Goal: Task Accomplishment & Management: Manage account settings

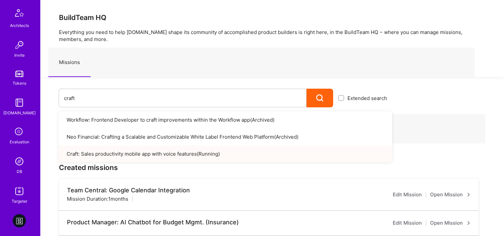
scroll to position [186, 0]
click at [17, 169] on div "DB" at bounding box center [20, 170] width 6 height 7
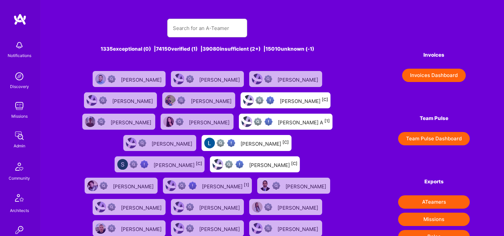
click at [432, 75] on button "Invoices Dashboard" at bounding box center [434, 75] width 64 height 13
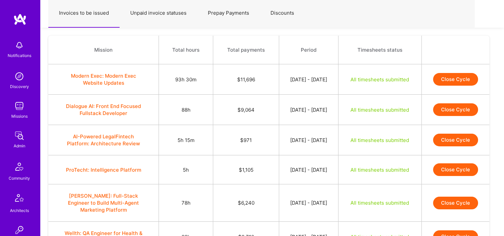
scroll to position [31, 0]
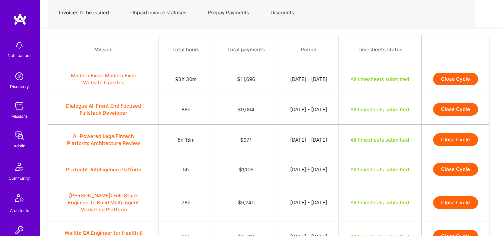
click at [460, 81] on button "Close Cycle" at bounding box center [455, 79] width 45 height 13
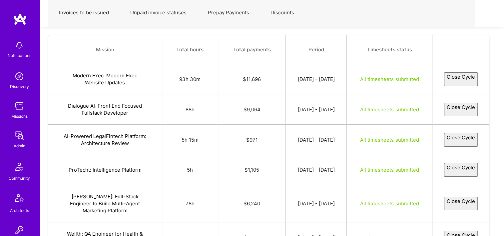
select select "68cc41c71622169fd72a3dcf"
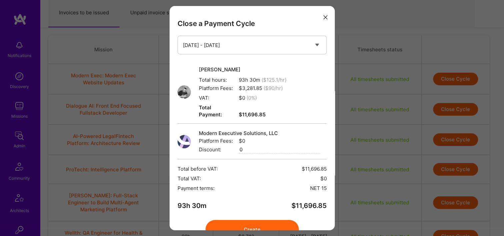
click at [263, 220] on button "Create" at bounding box center [252, 229] width 93 height 19
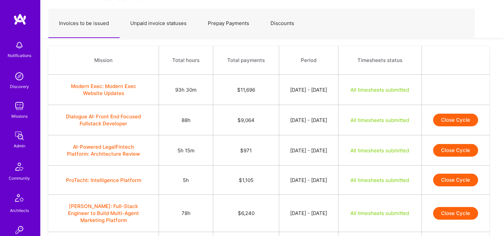
scroll to position [56, 0]
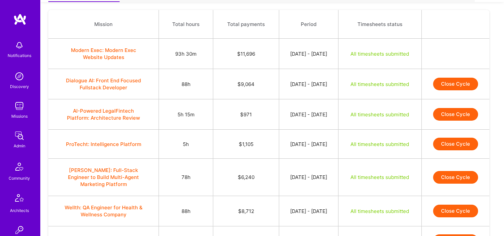
click at [459, 91] on td "Close Cycle" at bounding box center [456, 84] width 68 height 30
click at [464, 83] on button "Close Cycle" at bounding box center [455, 84] width 45 height 13
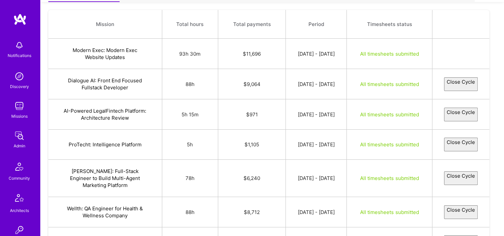
select select "68c89c0664151e23e2c8306f"
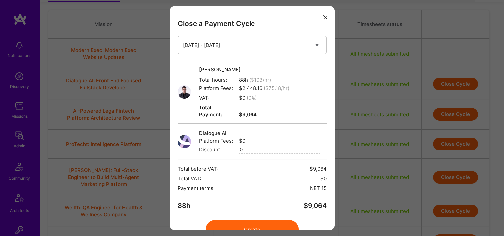
scroll to position [27, 0]
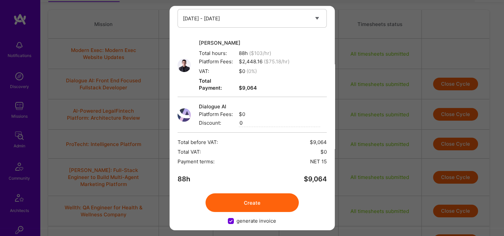
click at [257, 197] on button "Create" at bounding box center [252, 202] width 93 height 19
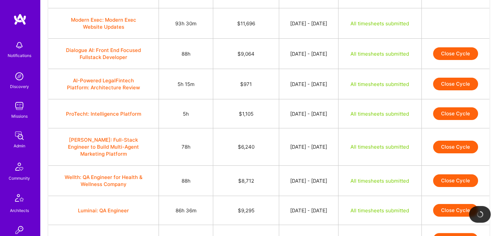
scroll to position [88, 0]
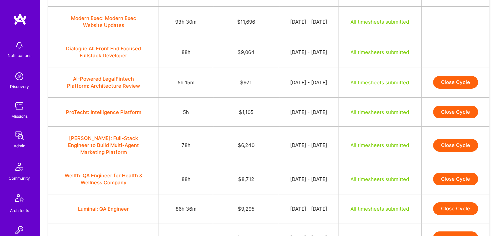
click at [444, 84] on button "Close Cycle" at bounding box center [455, 82] width 45 height 13
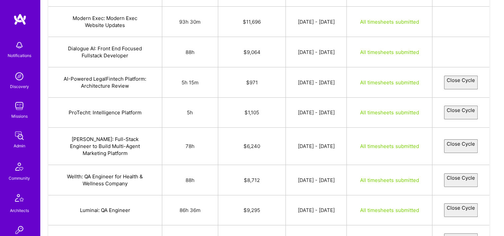
select select "68c8fbc148350c1e6d087a2c"
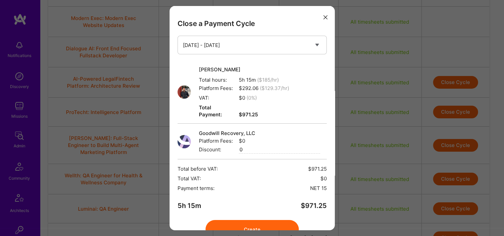
scroll to position [27, 0]
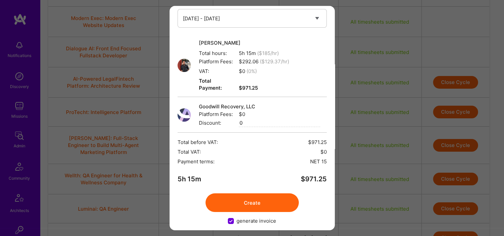
click at [244, 199] on button "Create" at bounding box center [252, 202] width 93 height 19
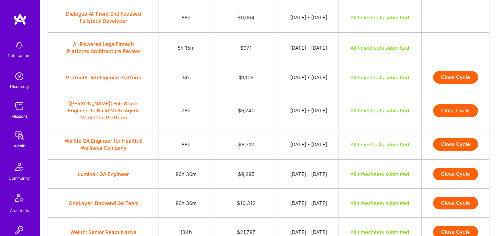
scroll to position [127, 0]
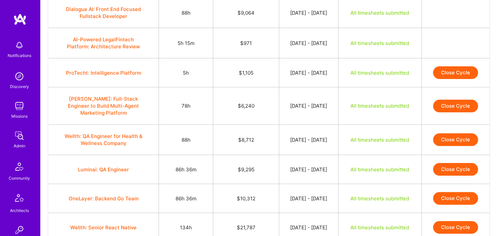
click at [441, 74] on button "Close Cycle" at bounding box center [455, 72] width 45 height 13
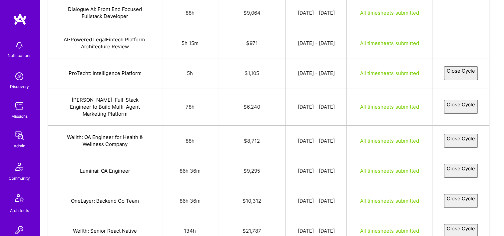
select select "68c9cc379fa08800f67f5056"
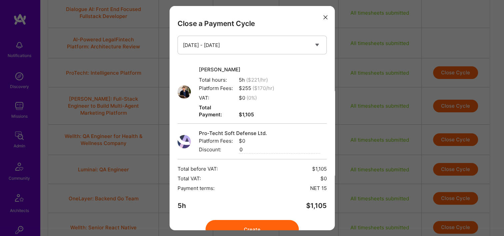
scroll to position [27, 0]
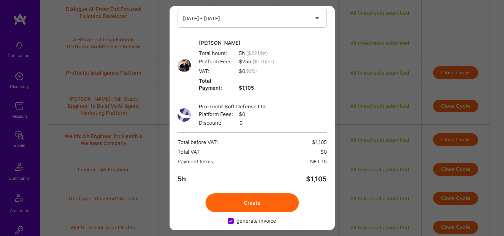
click at [233, 196] on button "Create" at bounding box center [252, 202] width 93 height 19
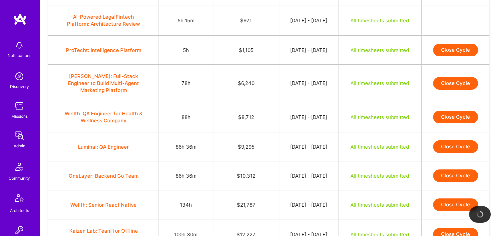
scroll to position [152, 0]
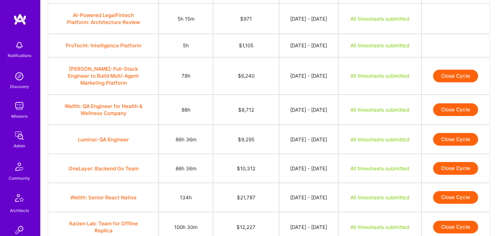
click at [467, 73] on button "Close Cycle" at bounding box center [455, 76] width 45 height 13
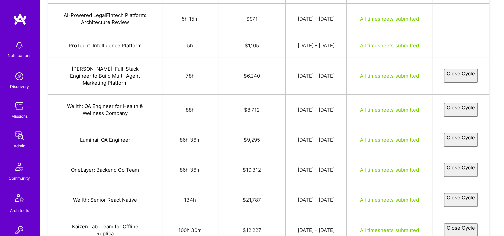
select select "68c9369948350c3d37087c00"
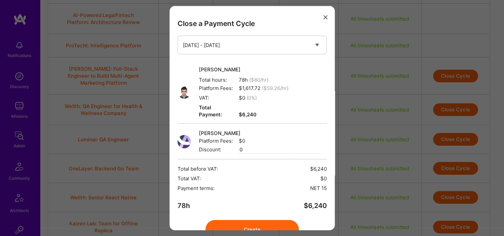
scroll to position [27, 0]
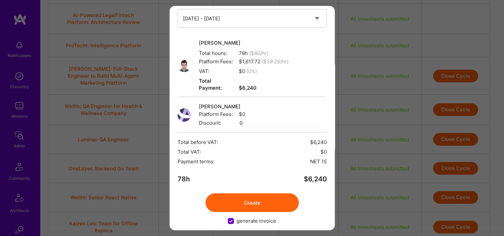
click at [249, 201] on button "Create" at bounding box center [252, 202] width 93 height 19
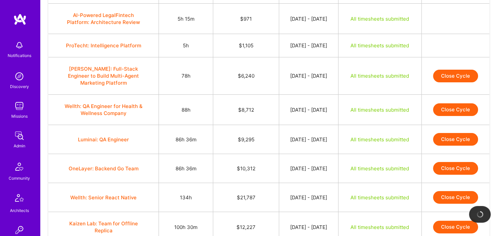
scroll to position [174, 0]
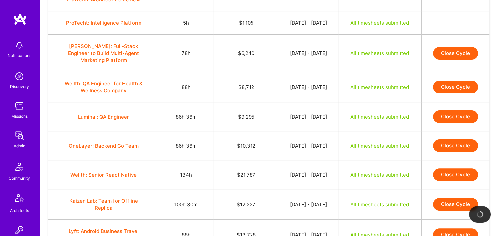
click at [288, 91] on td "Sep 16, 2025 - Sep 30, 2025" at bounding box center [308, 87] width 59 height 30
click at [465, 88] on button "Close Cycle" at bounding box center [455, 87] width 45 height 13
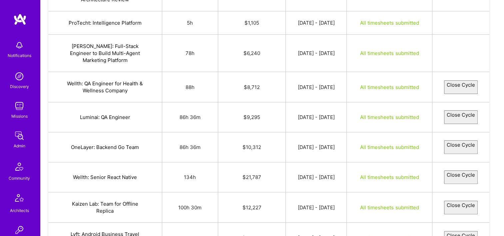
select select "68c89c2248350c79bf0877c7"
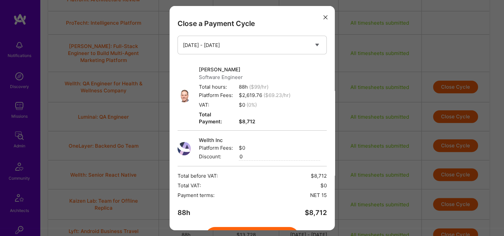
scroll to position [34, 0]
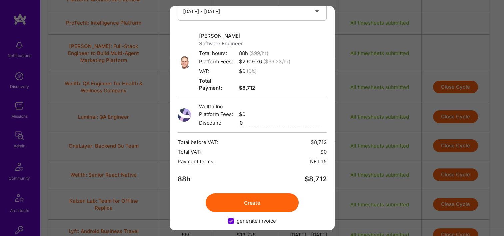
click at [247, 193] on button "Create" at bounding box center [252, 202] width 93 height 19
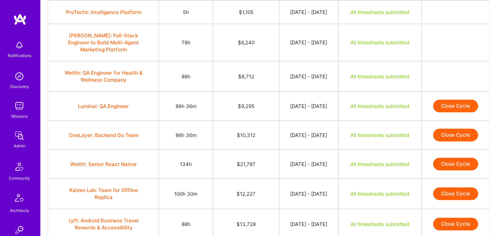
scroll to position [193, 0]
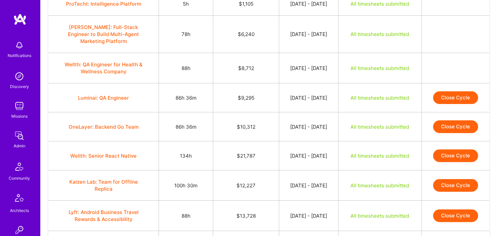
click at [466, 100] on button "Close Cycle" at bounding box center [455, 97] width 45 height 13
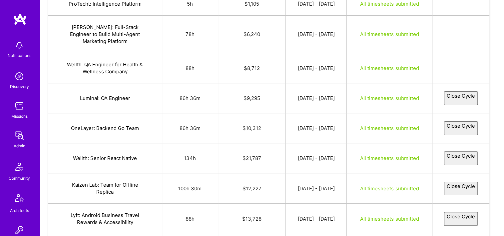
select select "68c9a8c048350c4acc087ee4"
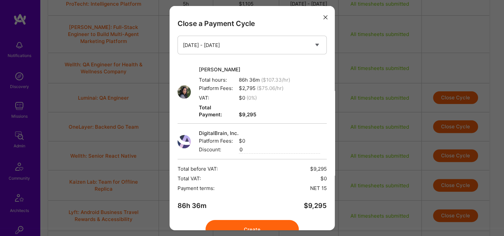
scroll to position [14, 0]
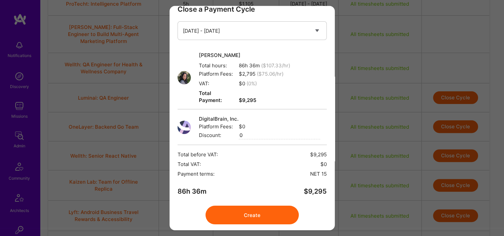
click at [261, 206] on button "Create" at bounding box center [252, 215] width 93 height 19
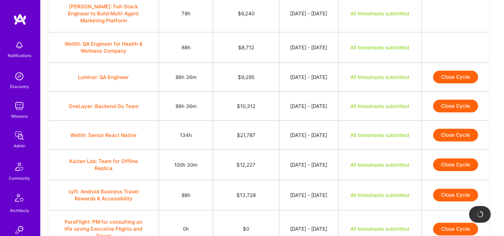
scroll to position [216, 0]
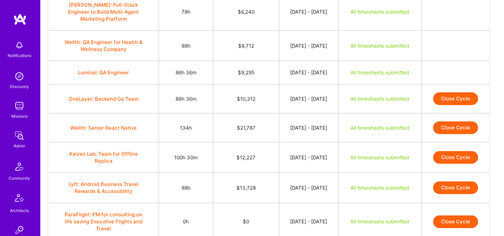
click at [475, 94] on button "Close Cycle" at bounding box center [455, 98] width 45 height 13
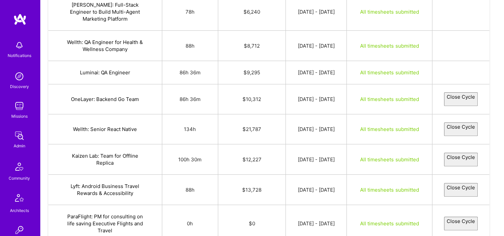
select select "68c967af9fa08881de7f4d33"
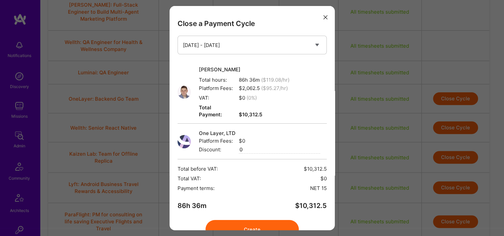
scroll to position [27, 0]
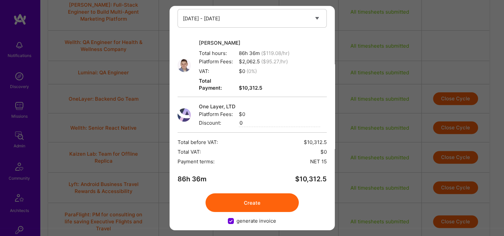
click at [241, 194] on button "Create" at bounding box center [252, 202] width 93 height 19
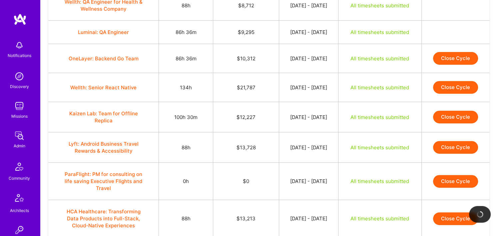
scroll to position [257, 0]
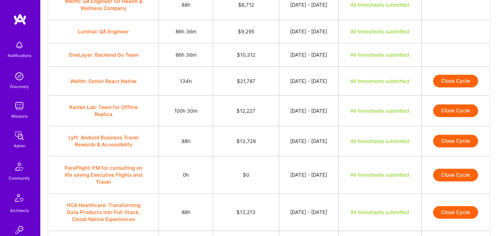
click at [452, 78] on button "Close Cycle" at bounding box center [455, 81] width 45 height 13
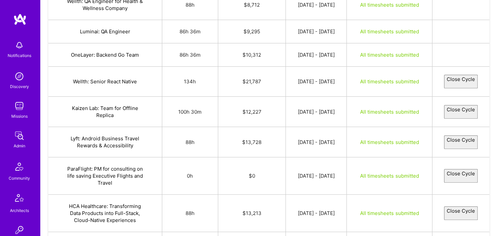
select select "68c8a4276ad9d77de2780558"
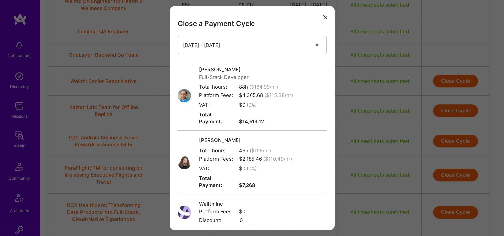
scroll to position [91, 0]
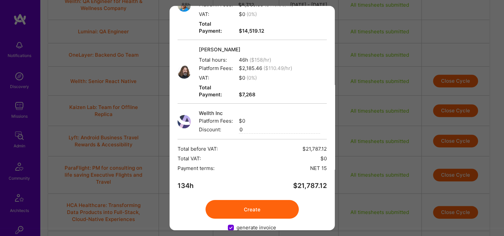
click at [251, 200] on button "Create" at bounding box center [252, 209] width 93 height 19
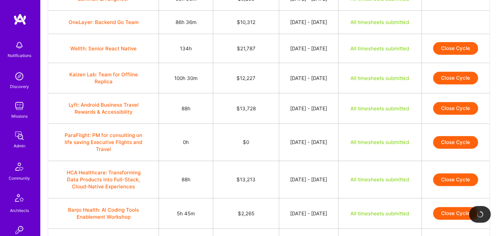
scroll to position [291, 0]
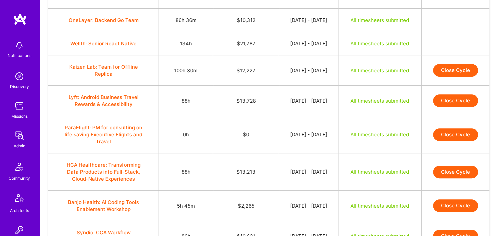
click at [463, 73] on button "Close Cycle" at bounding box center [455, 70] width 45 height 13
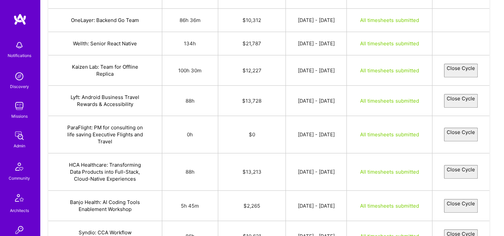
select select "68c8a1d19fa088eb847f49d2"
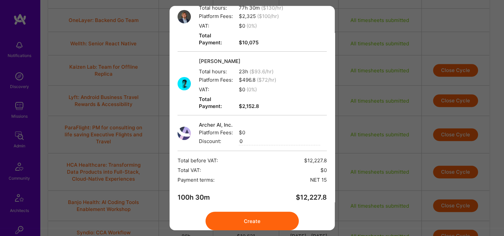
scroll to position [147, 0]
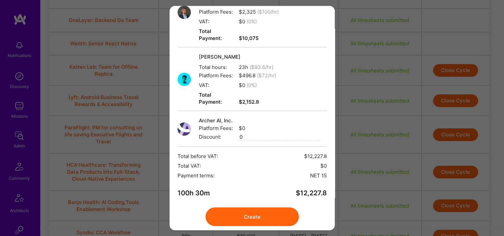
click at [247, 207] on button "Create" at bounding box center [252, 216] width 93 height 19
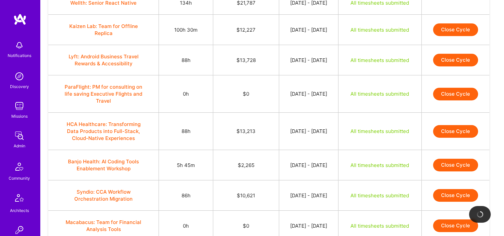
scroll to position [333, 0]
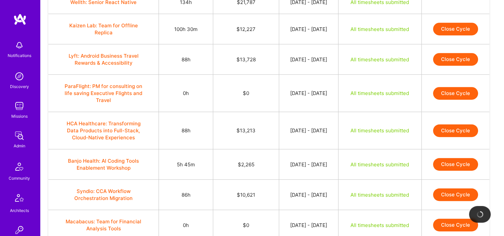
click at [254, 110] on td "$0" at bounding box center [246, 93] width 66 height 37
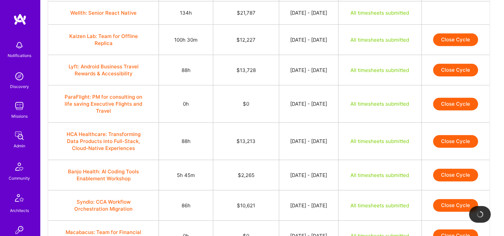
scroll to position [321, 0]
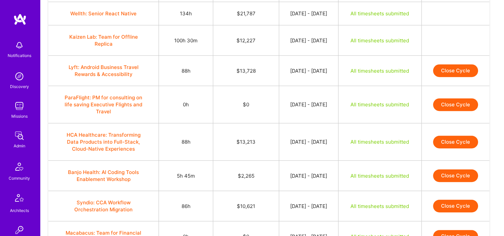
click at [456, 68] on button "Close Cycle" at bounding box center [455, 70] width 45 height 13
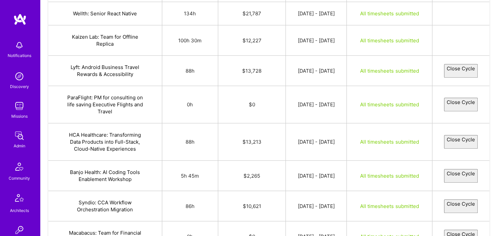
select select "68c8d77f48350c4e5d08796a"
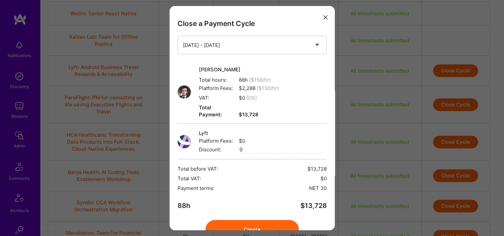
scroll to position [27, 0]
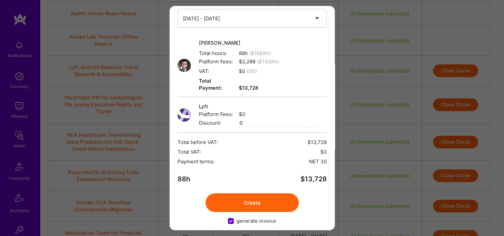
click at [252, 199] on button "Create" at bounding box center [252, 202] width 93 height 19
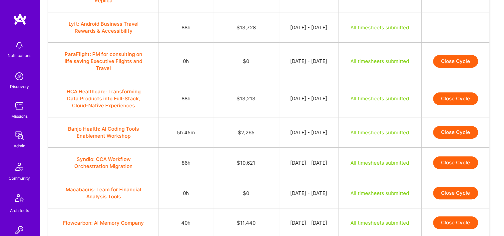
scroll to position [365, 0]
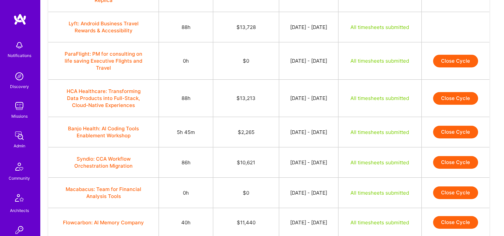
click at [465, 94] on button "Close Cycle" at bounding box center [455, 98] width 45 height 13
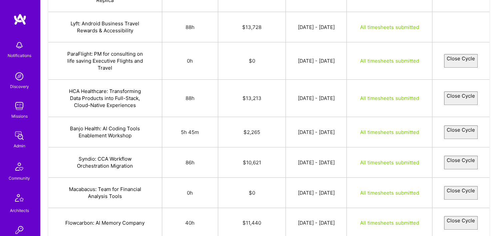
select select "68cd94f0d906d15269b673ff"
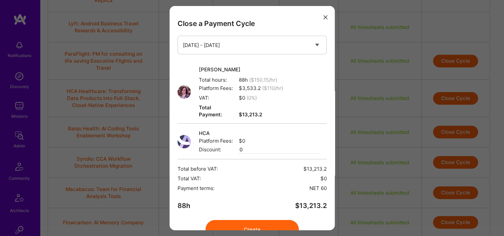
scroll to position [5, 0]
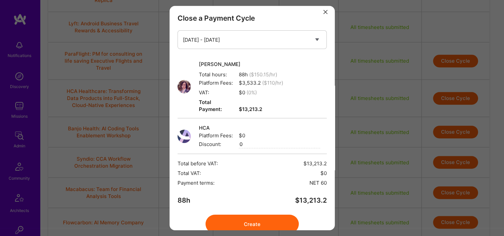
click at [235, 215] on button "Create" at bounding box center [252, 224] width 93 height 19
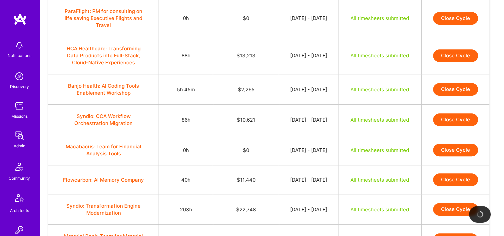
scroll to position [409, 0]
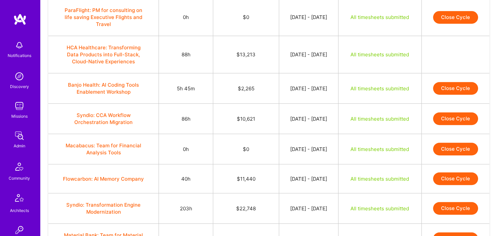
click at [450, 84] on button "Close Cycle" at bounding box center [455, 88] width 45 height 13
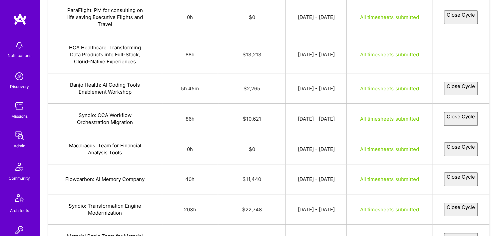
select select "68cc7d7d77b631247363333d"
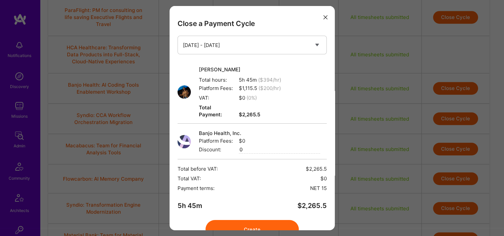
scroll to position [27, 0]
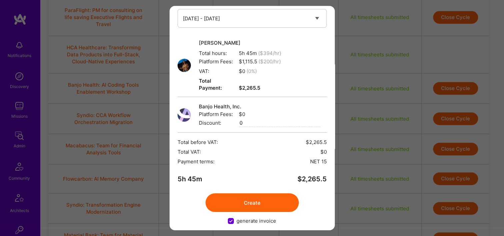
click at [237, 193] on button "Create" at bounding box center [252, 202] width 93 height 19
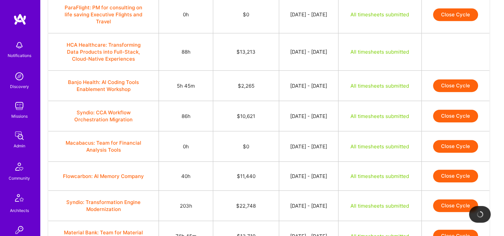
scroll to position [415, 0]
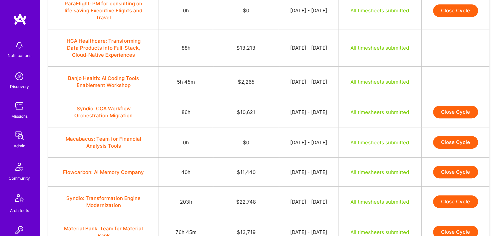
click at [447, 115] on button "Close Cycle" at bounding box center [455, 112] width 45 height 13
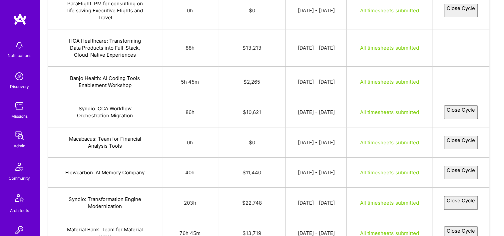
select select "68c91b8748350c72bf087b39"
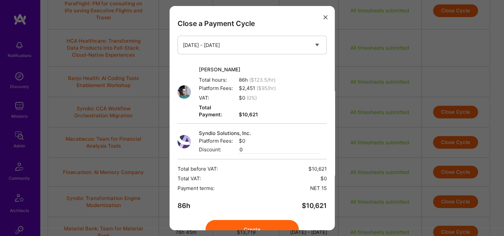
scroll to position [27, 0]
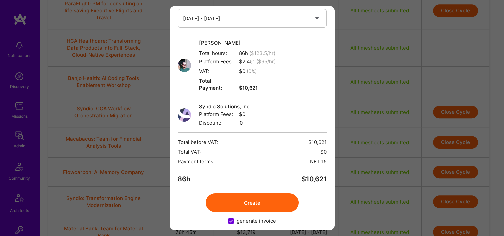
click at [245, 195] on button "Create" at bounding box center [252, 202] width 93 height 19
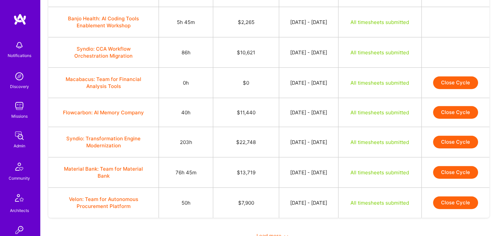
scroll to position [475, 0]
click at [457, 109] on button "Close Cycle" at bounding box center [455, 112] width 45 height 13
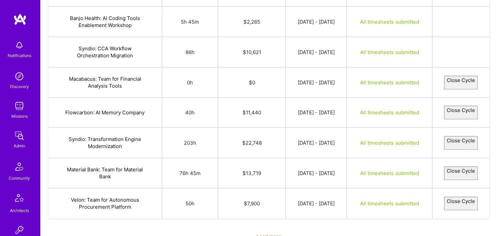
select select "68c8aa449fa0883b977f49e0"
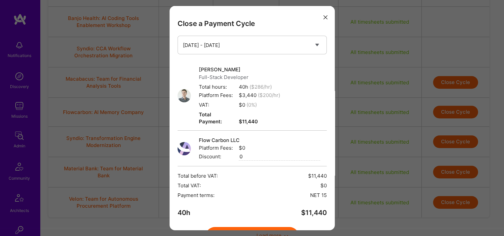
scroll to position [34, 0]
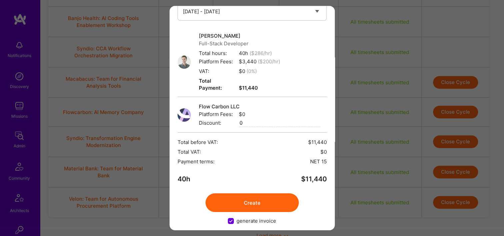
click at [246, 201] on button "Create" at bounding box center [252, 202] width 93 height 19
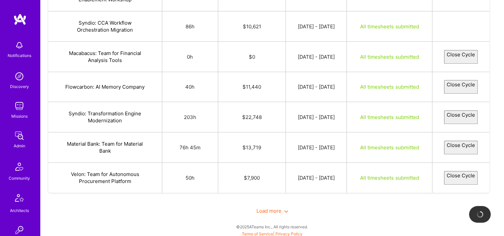
scroll to position [495, 0]
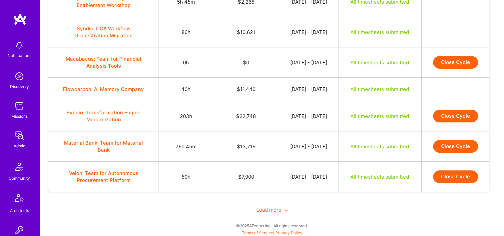
click at [448, 110] on button "Close Cycle" at bounding box center [455, 116] width 45 height 13
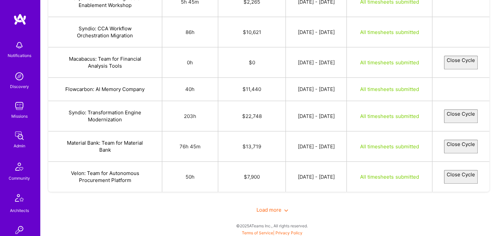
select select "68c89b3c2acf4ad76ea401c0"
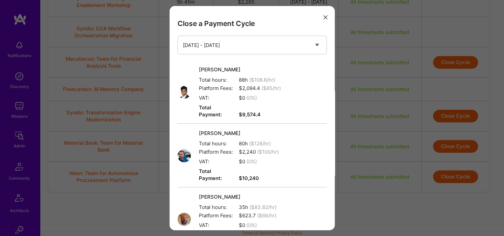
scroll to position [140, 0]
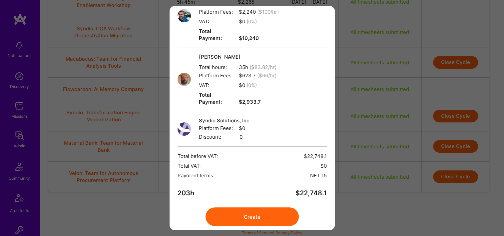
click at [264, 207] on button "Create" at bounding box center [252, 216] width 93 height 19
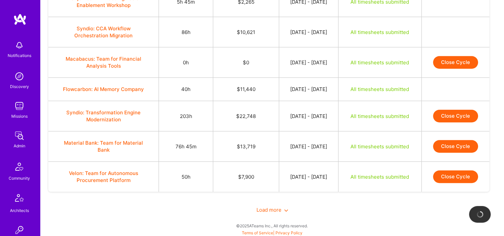
click at [275, 209] on span "Load more" at bounding box center [273, 210] width 32 height 6
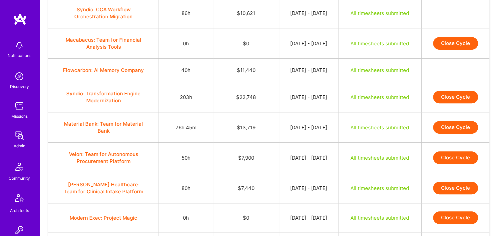
scroll to position [526, 0]
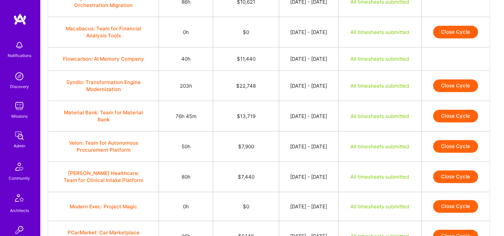
click at [460, 82] on button "Close Cycle" at bounding box center [455, 85] width 45 height 13
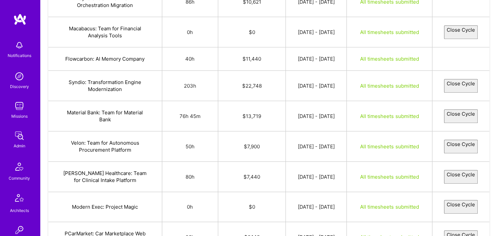
select select "68c89b3c2acf4ad76ea401c0"
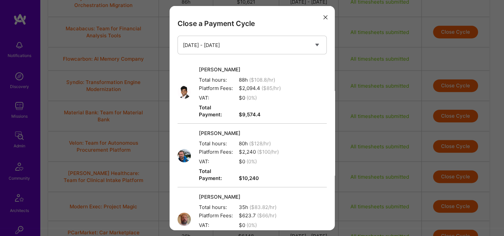
scroll to position [140, 0]
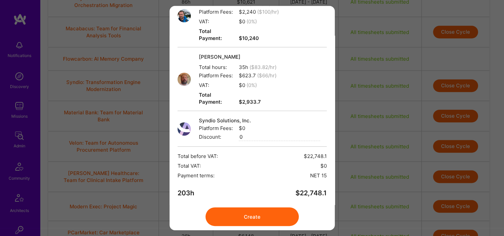
click at [237, 207] on button "Create" at bounding box center [252, 216] width 93 height 19
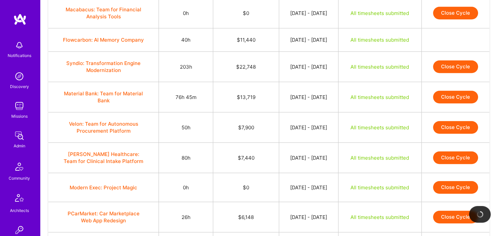
scroll to position [545, 0]
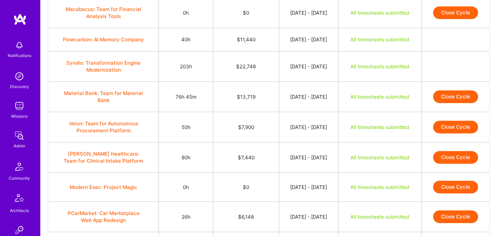
click at [465, 88] on td "Close Cycle" at bounding box center [456, 97] width 68 height 30
click at [454, 94] on button "Close Cycle" at bounding box center [455, 96] width 45 height 13
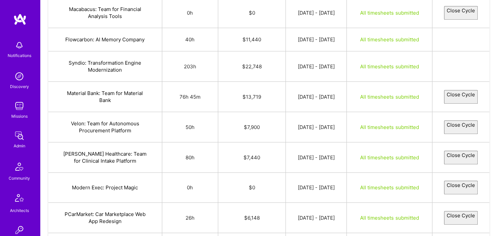
select select "68c964463e7d2a79a54c6b3c"
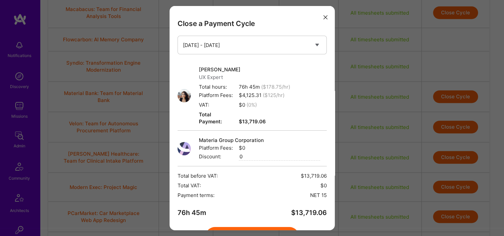
scroll to position [34, 0]
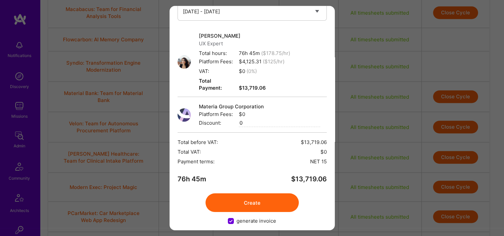
click at [245, 193] on button "Create" at bounding box center [252, 202] width 93 height 19
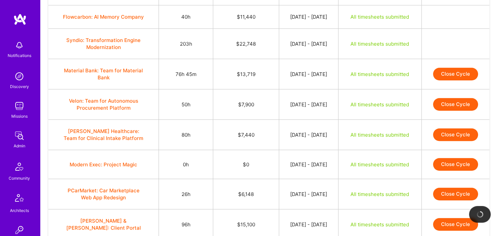
scroll to position [574, 0]
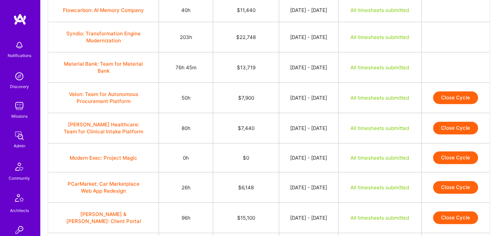
click at [465, 94] on button "Close Cycle" at bounding box center [455, 97] width 45 height 13
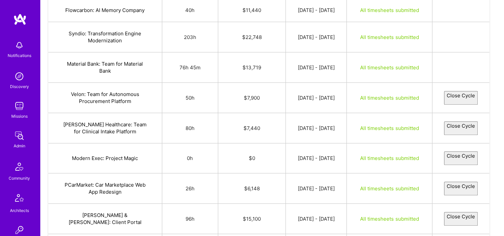
select select "68cab1c36007834f82693a42"
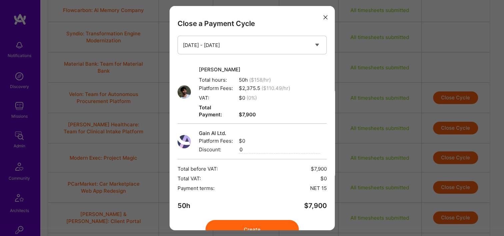
scroll to position [27, 0]
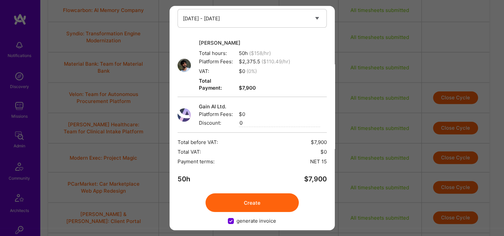
click at [236, 185] on div "Close a Payment Cycle Select a payment cycle Sep 16 - Sep 30 Alon Izhak Total h…" at bounding box center [252, 118] width 165 height 224
click at [229, 193] on button "Create" at bounding box center [252, 202] width 93 height 19
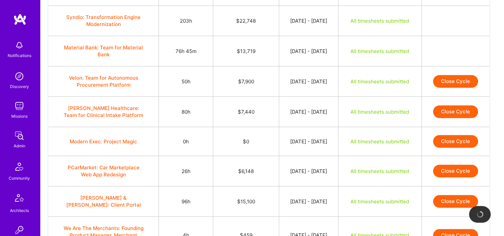
scroll to position [596, 0]
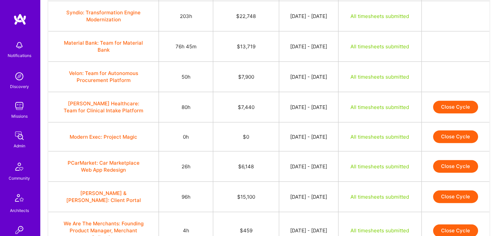
click at [465, 106] on button "Close Cycle" at bounding box center [455, 107] width 45 height 13
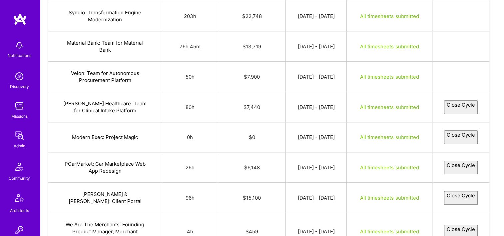
select select "68cab3236007830afd693a44"
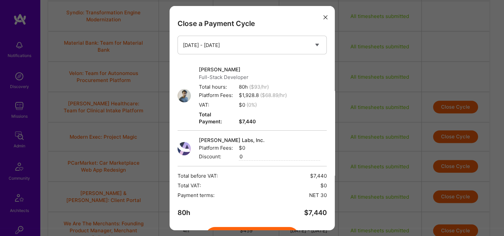
scroll to position [34, 0]
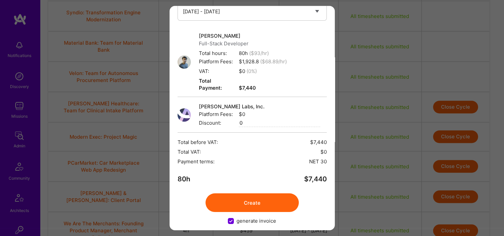
click at [246, 193] on button "Create" at bounding box center [252, 202] width 93 height 19
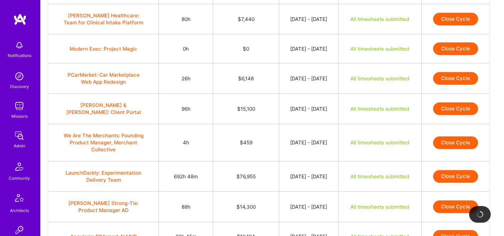
scroll to position [688, 0]
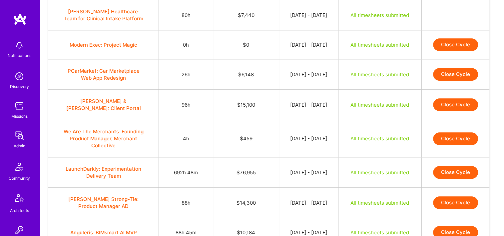
click at [438, 72] on button "Close Cycle" at bounding box center [455, 74] width 45 height 13
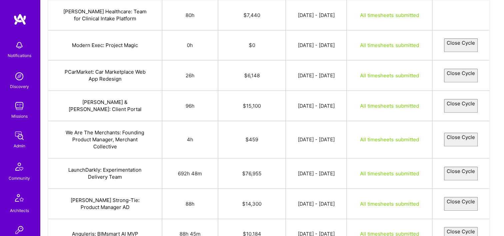
select select "68ca9cd152328c13a81837a3"
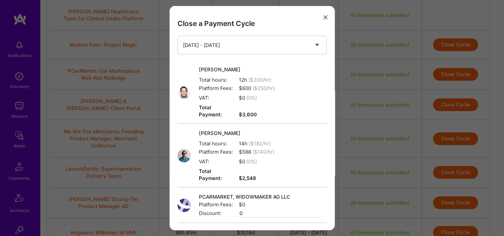
scroll to position [83, 0]
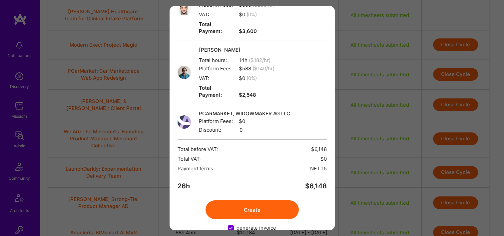
click at [257, 200] on button "Create" at bounding box center [252, 209] width 93 height 19
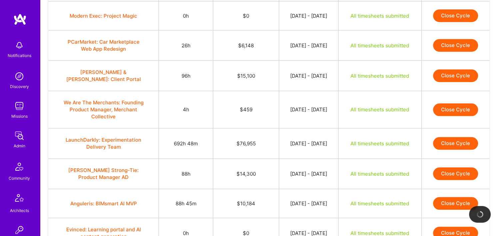
scroll to position [718, 0]
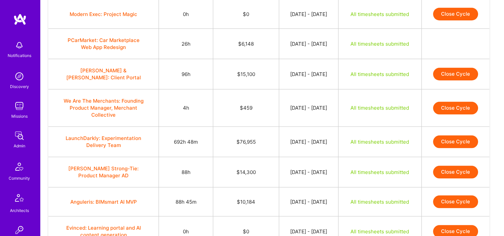
click at [447, 78] on button "Close Cycle" at bounding box center [455, 74] width 45 height 13
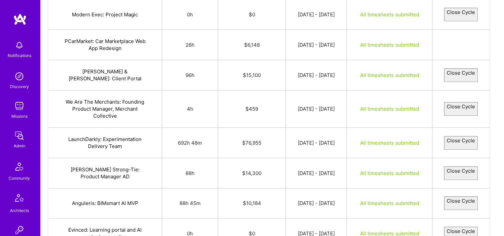
select select "68c95feb9ad049a2e6e83d6a"
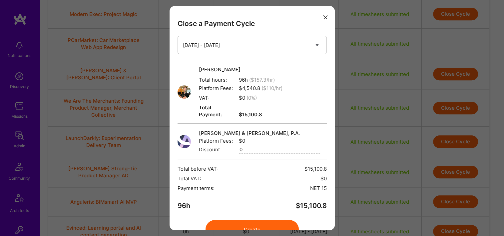
scroll to position [27, 0]
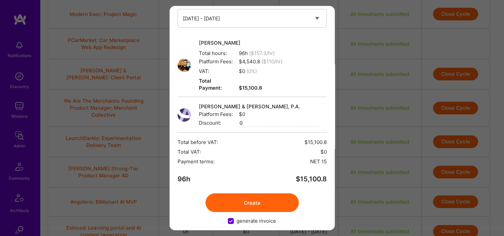
click at [242, 193] on button "Create" at bounding box center [252, 202] width 93 height 19
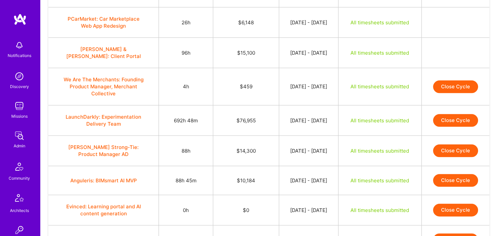
scroll to position [745, 0]
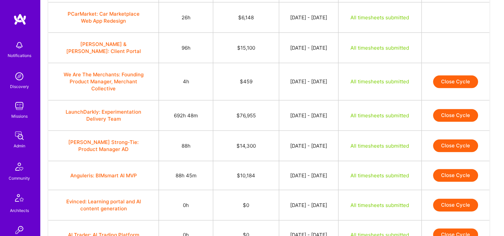
click at [457, 75] on button "Close Cycle" at bounding box center [455, 81] width 45 height 13
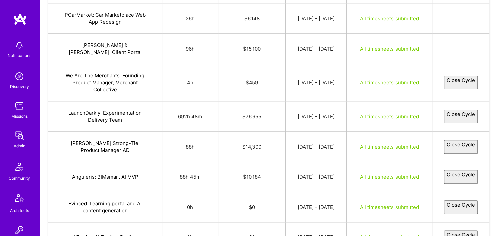
select select "68ca182248350c613108814c"
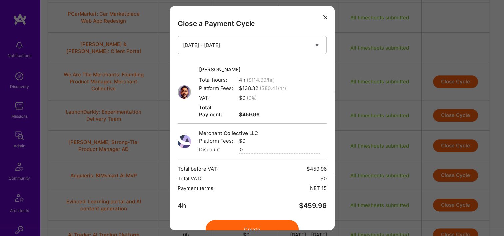
scroll to position [27, 0]
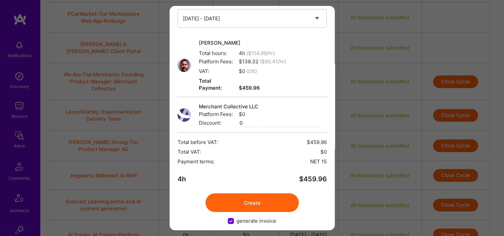
click at [257, 196] on button "Create" at bounding box center [252, 202] width 93 height 19
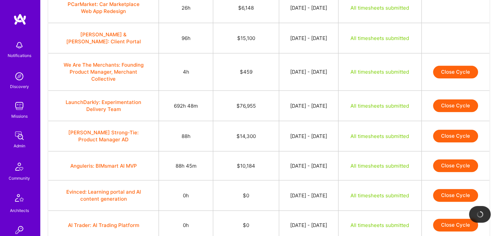
scroll to position [756, 0]
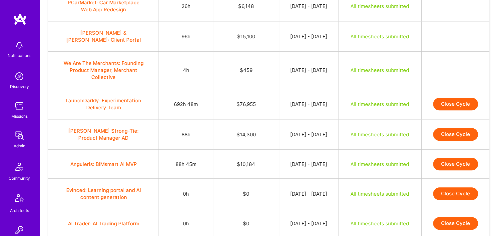
click at [454, 98] on button "Close Cycle" at bounding box center [455, 104] width 45 height 13
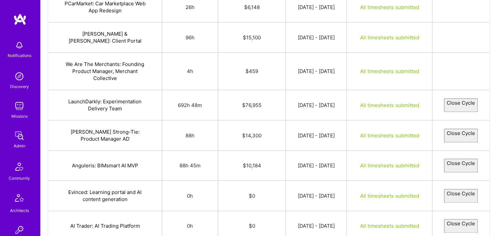
select select "68c8c4963a7c3c179ba3a29f"
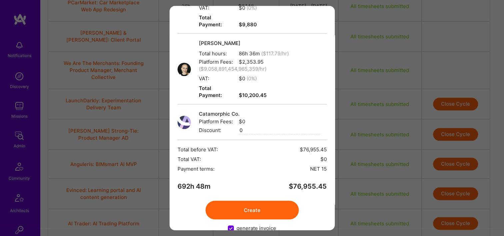
scroll to position [479, 0]
click at [256, 201] on button "Create" at bounding box center [252, 210] width 93 height 19
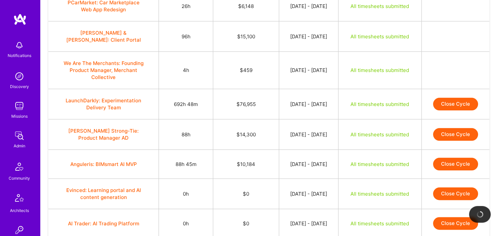
scroll to position [775, 0]
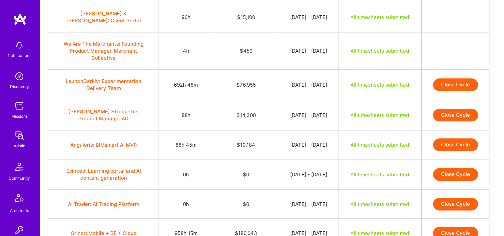
click at [460, 78] on button "Close Cycle" at bounding box center [455, 84] width 45 height 13
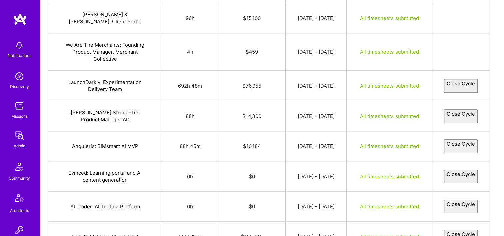
select select "68c8c4963a7c3c179ba3a29f"
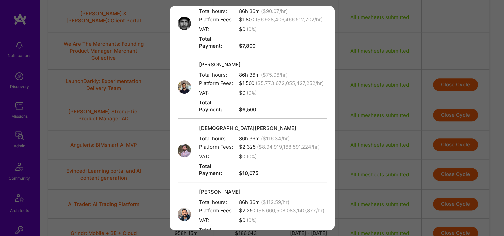
scroll to position [479, 0]
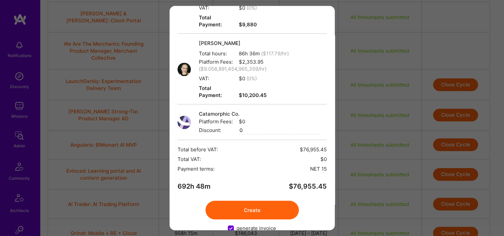
click at [249, 201] on button "Create" at bounding box center [252, 210] width 93 height 19
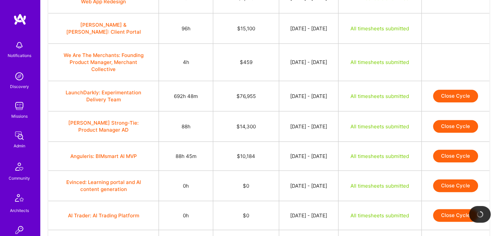
scroll to position [764, 0]
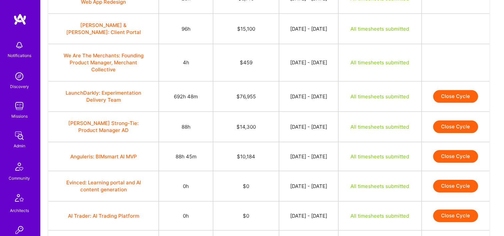
click at [449, 90] on button "Close Cycle" at bounding box center [455, 96] width 45 height 13
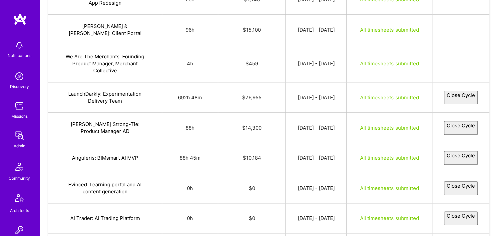
select select "68c8c4963a7c3c179ba3a29f"
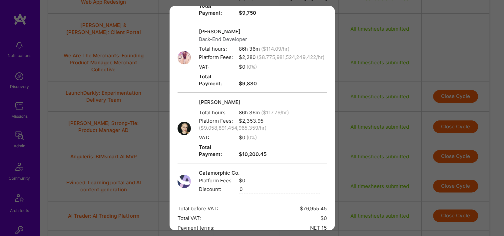
scroll to position [479, 0]
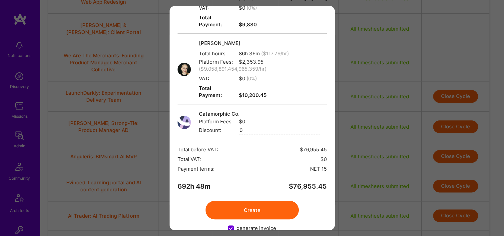
click at [255, 201] on button "Create" at bounding box center [252, 210] width 93 height 19
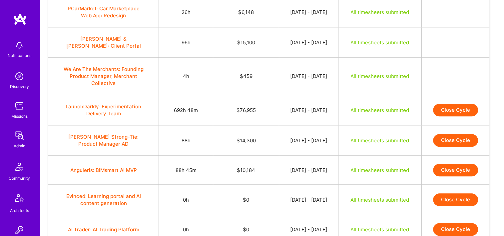
scroll to position [790, 0]
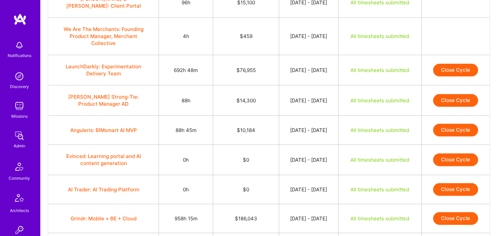
click at [461, 96] on button "Close Cycle" at bounding box center [455, 100] width 45 height 13
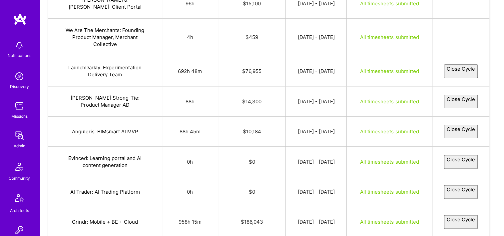
select select "68c9f119d007f1156b371b03"
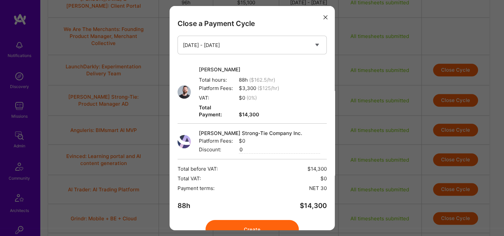
scroll to position [27, 0]
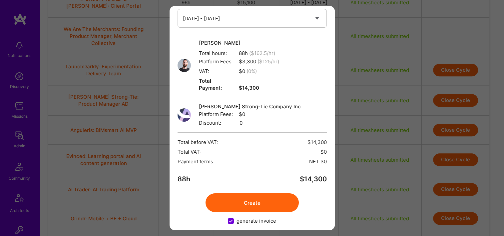
click at [247, 198] on button "Create" at bounding box center [252, 202] width 93 height 19
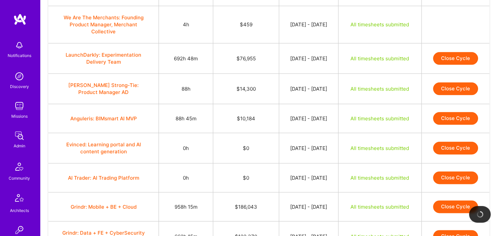
scroll to position [805, 0]
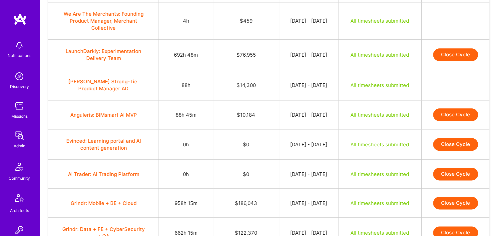
click at [447, 109] on button "Close Cycle" at bounding box center [455, 114] width 45 height 13
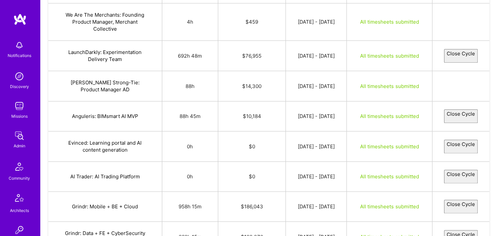
select select "68c9195bd9c719792b606957"
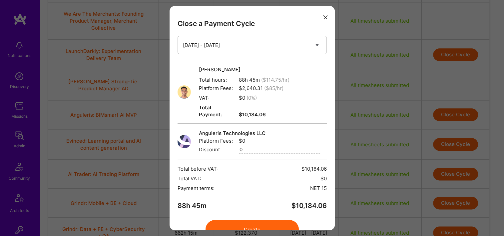
scroll to position [27, 0]
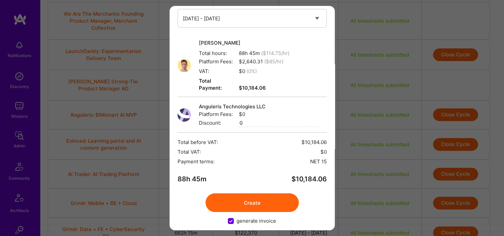
click at [271, 193] on button "Create" at bounding box center [252, 202] width 93 height 19
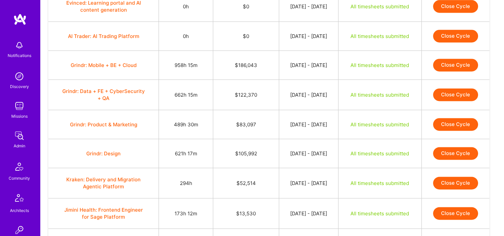
scroll to position [938, 0]
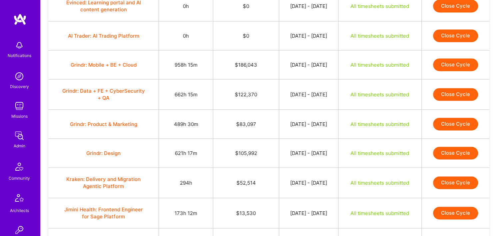
click at [114, 61] on button "Grindr: Mobile + BE + Cloud" at bounding box center [104, 64] width 66 height 7
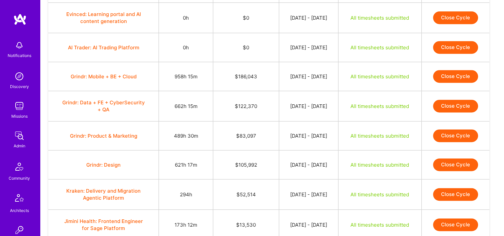
scroll to position [925, 0]
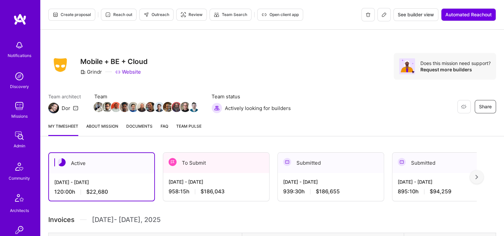
click at [150, 126] on span "Documents" at bounding box center [139, 126] width 26 height 7
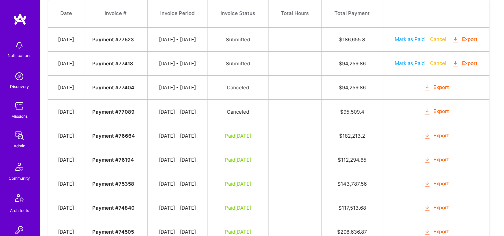
scroll to position [216, 0]
click at [236, 69] on td "Submitted" at bounding box center [238, 64] width 61 height 24
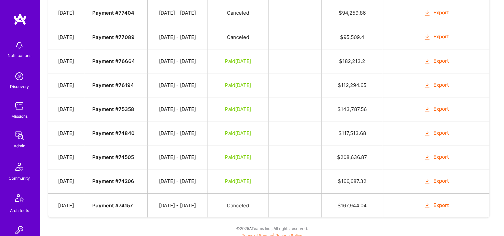
scroll to position [0, 0]
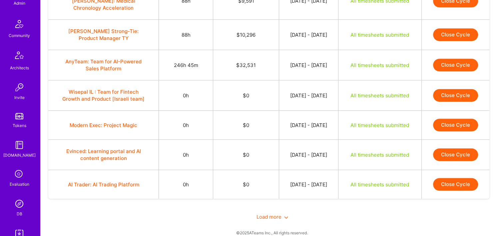
scroll to position [144, 0]
click at [23, 211] on link "DB" at bounding box center [19, 206] width 41 height 20
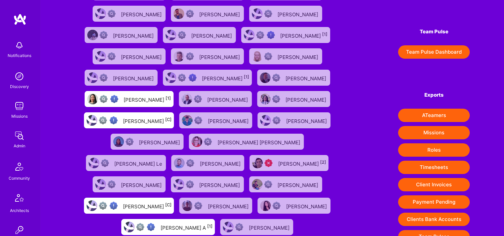
scroll to position [105, 0]
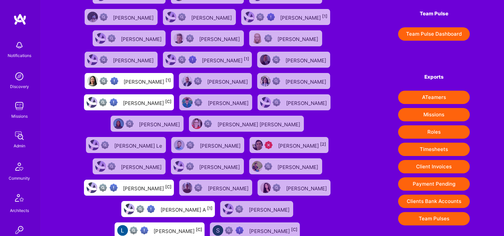
click at [437, 163] on button "Client Invoices" at bounding box center [434, 166] width 72 height 13
click at [495, 55] on div "1335 exceptional (0) | 74173 verified (1) | 39082 insufficient (2+) | 15008 unk…" at bounding box center [272, 126] width 464 height 463
click at [456, 147] on button "Timesheets" at bounding box center [434, 149] width 72 height 13
